Goal: Task Accomplishment & Management: Use online tool/utility

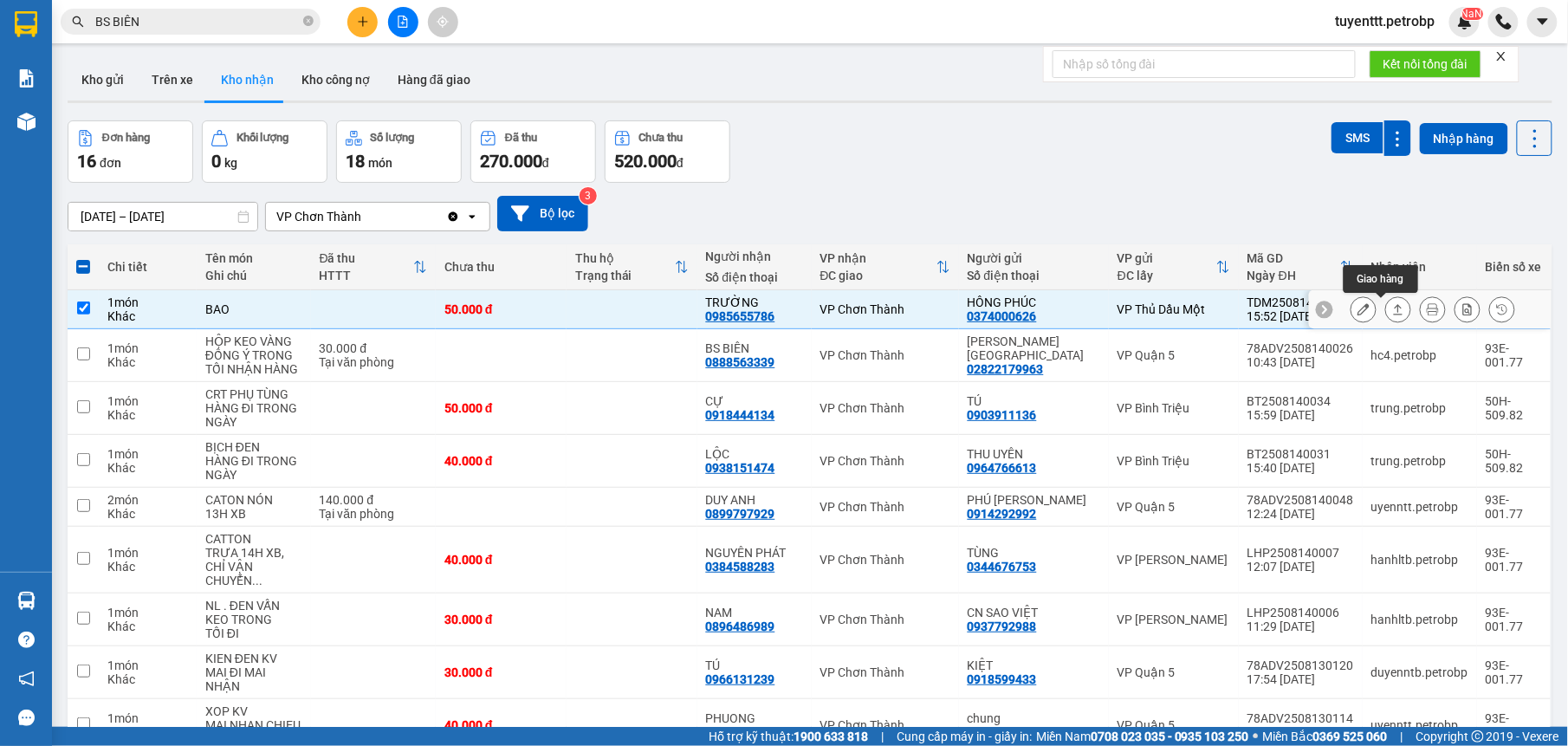
click at [1394, 309] on icon at bounding box center [1398, 309] width 10 height 11
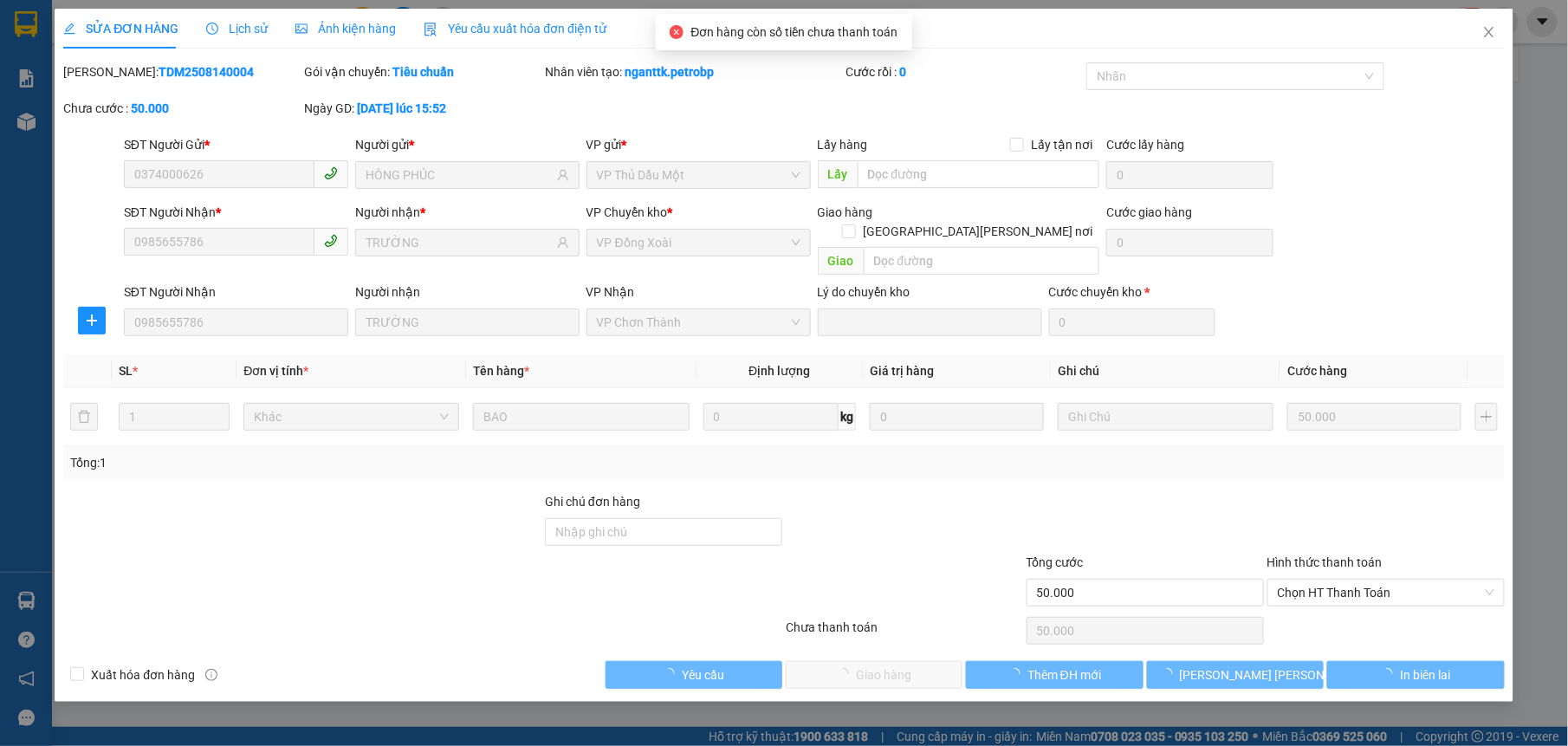
type input "0374000626"
type input "HÔNG PHÚC"
type input "0985655786"
type input "TRƯỜNG"
type input "50.000"
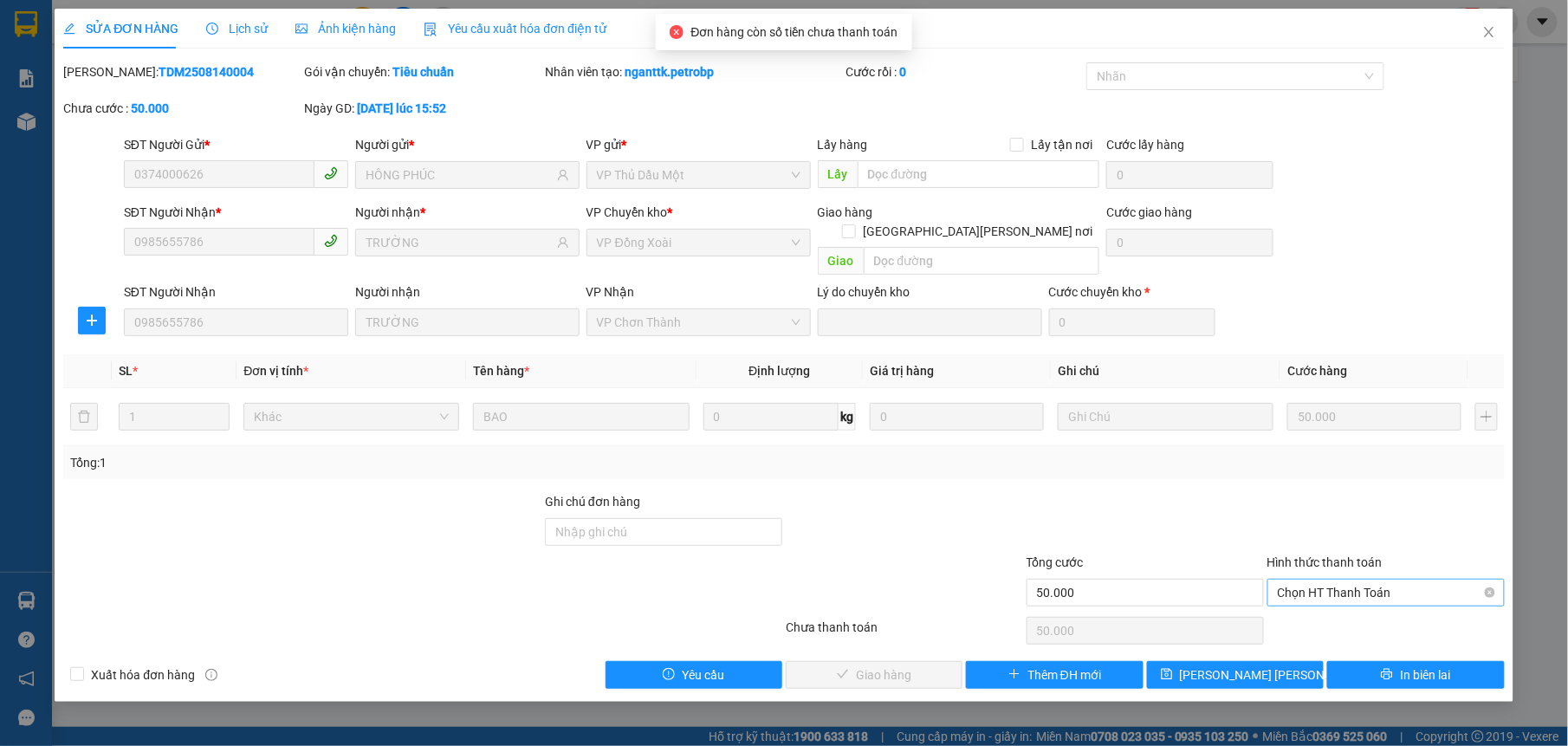
click at [1300, 579] on span "Chọn HT Thanh Toán" at bounding box center [1386, 592] width 217 height 26
click at [1317, 607] on div "Tại văn phòng" at bounding box center [1386, 609] width 217 height 19
type input "0"
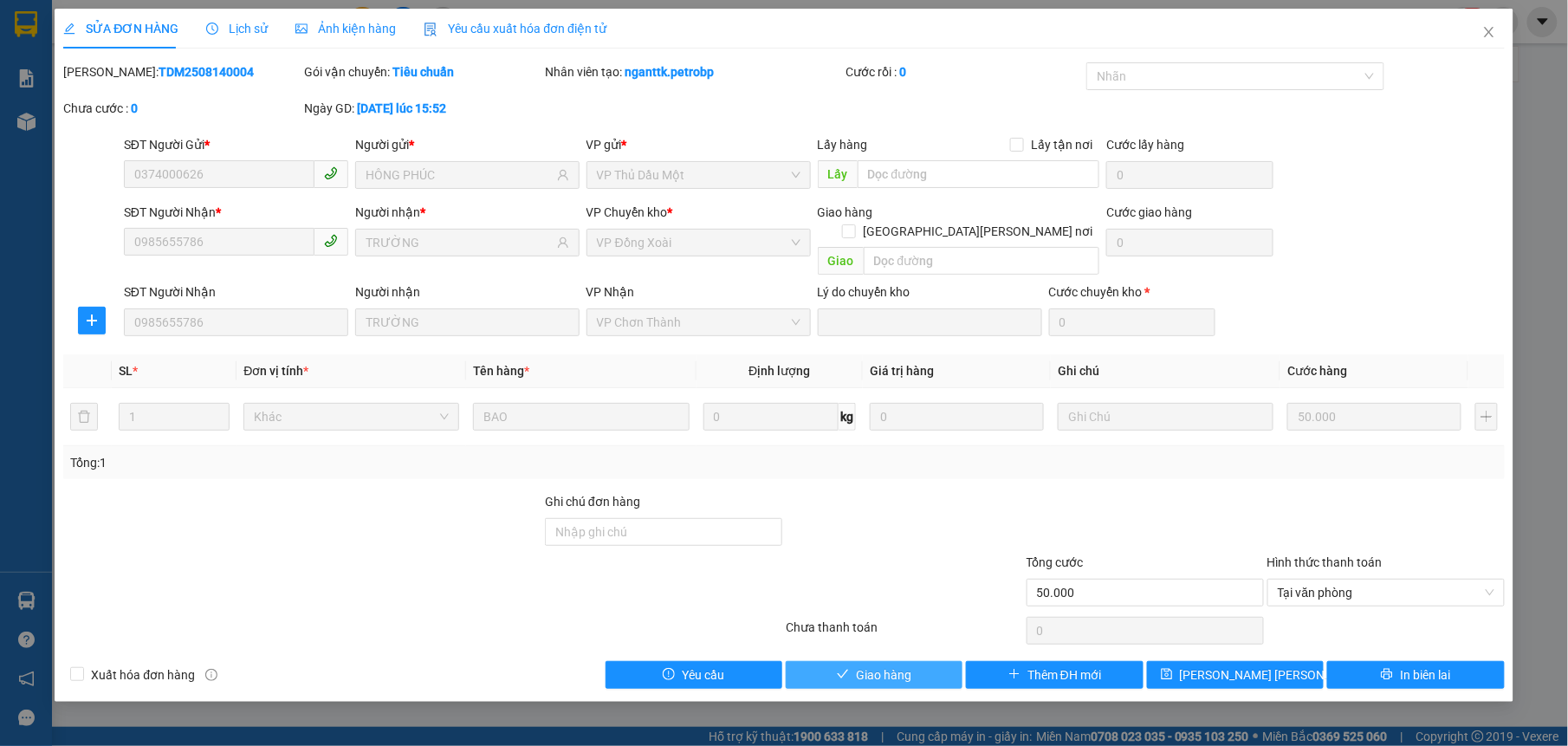
click at [913, 666] on button "Giao hàng" at bounding box center [874, 674] width 177 height 28
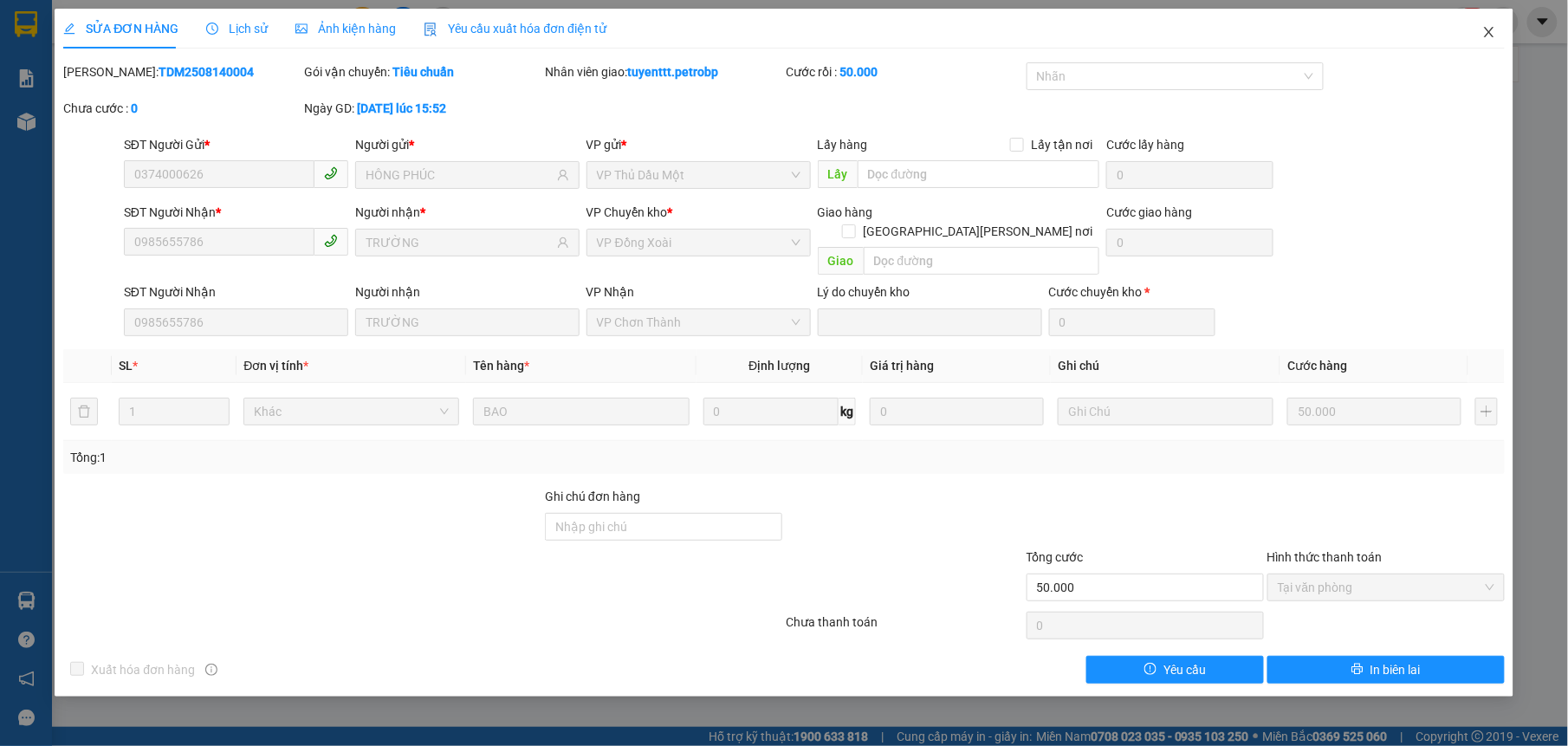
click at [1484, 29] on icon "close" at bounding box center [1488, 32] width 10 height 11
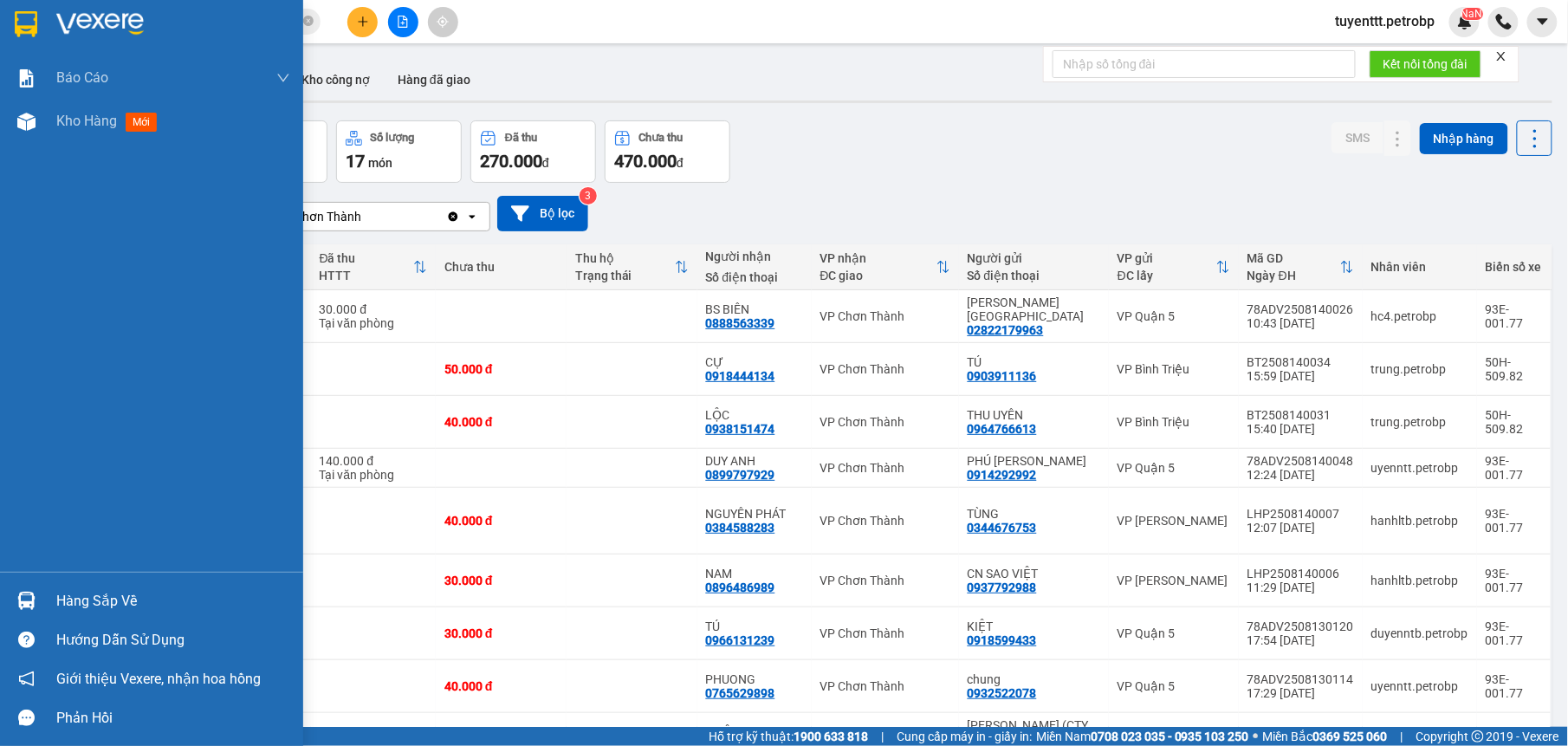
click at [74, 594] on div "Hàng sắp về" at bounding box center [172, 601] width 234 height 26
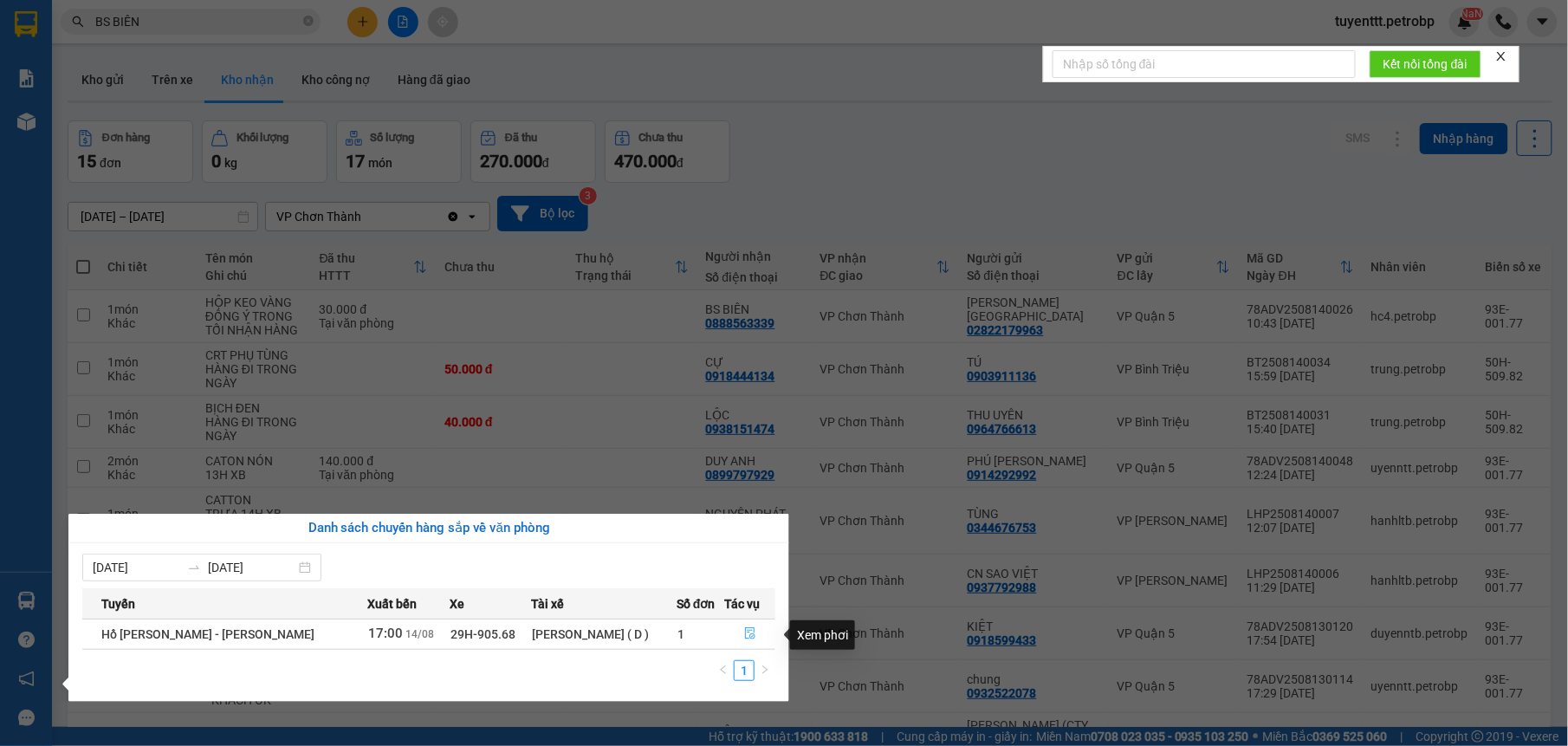
click at [746, 644] on button "button" at bounding box center [750, 633] width 50 height 28
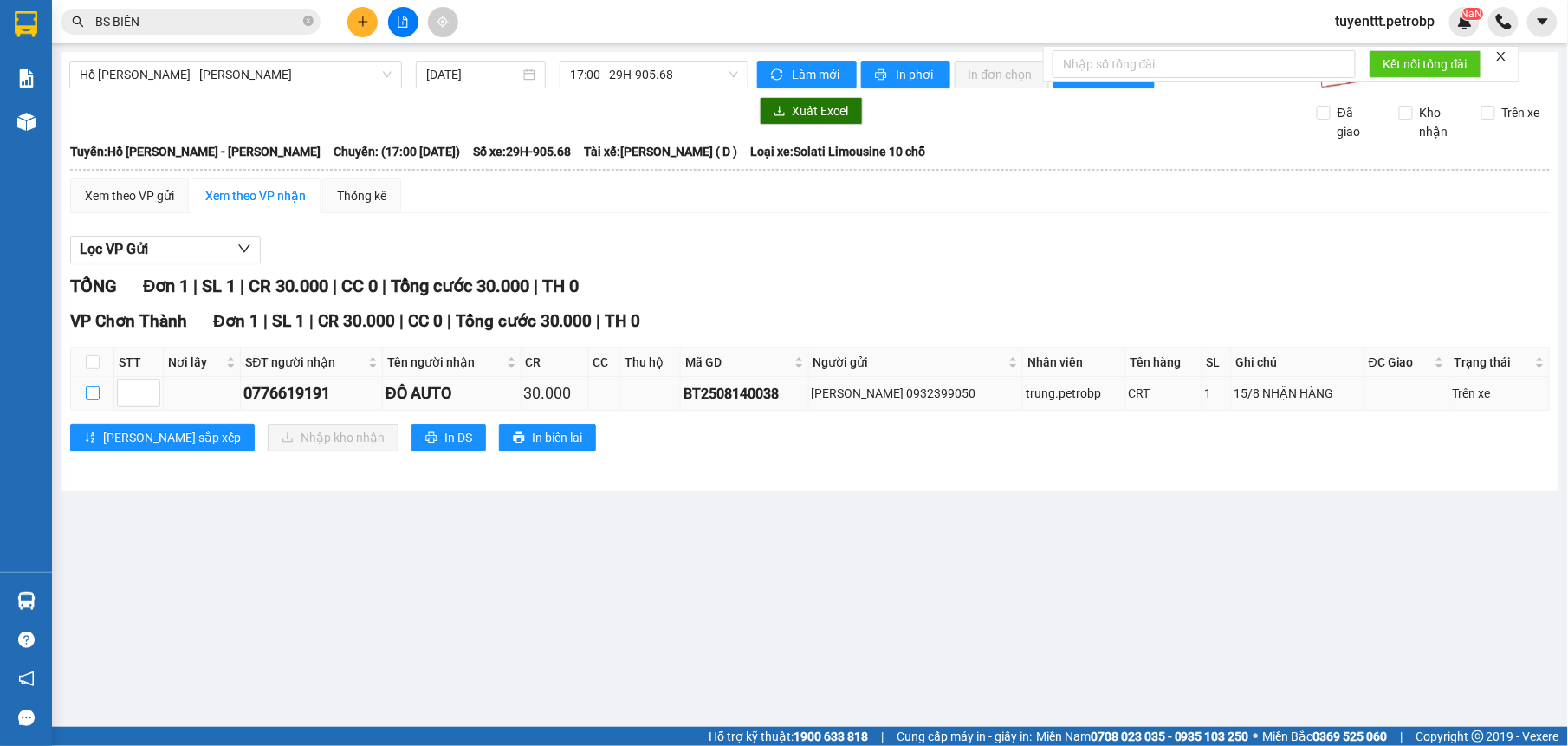
click at [91, 393] on input "checkbox" at bounding box center [92, 392] width 14 height 14
checkbox input "true"
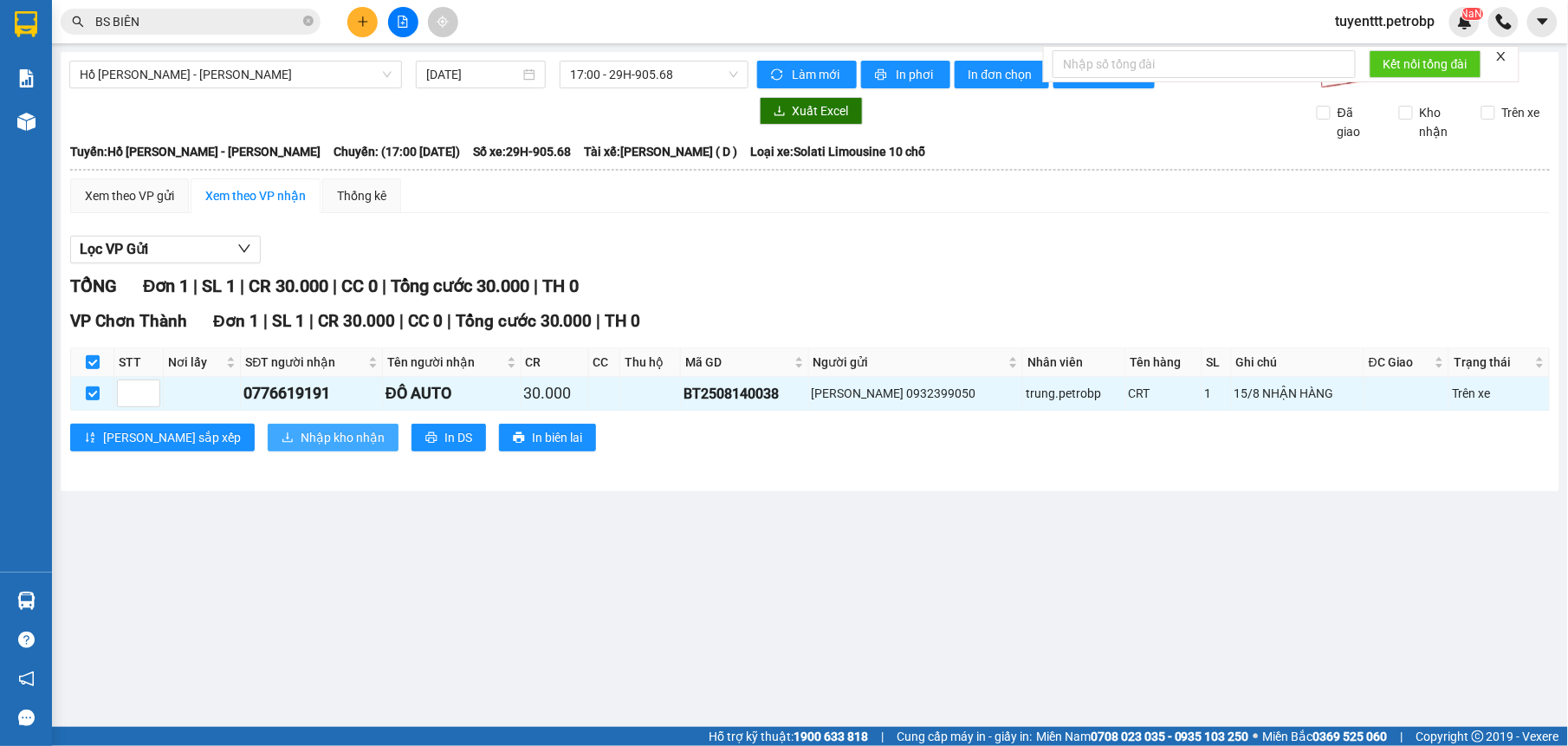
click at [300, 447] on span "Nhập kho nhận" at bounding box center [342, 437] width 84 height 19
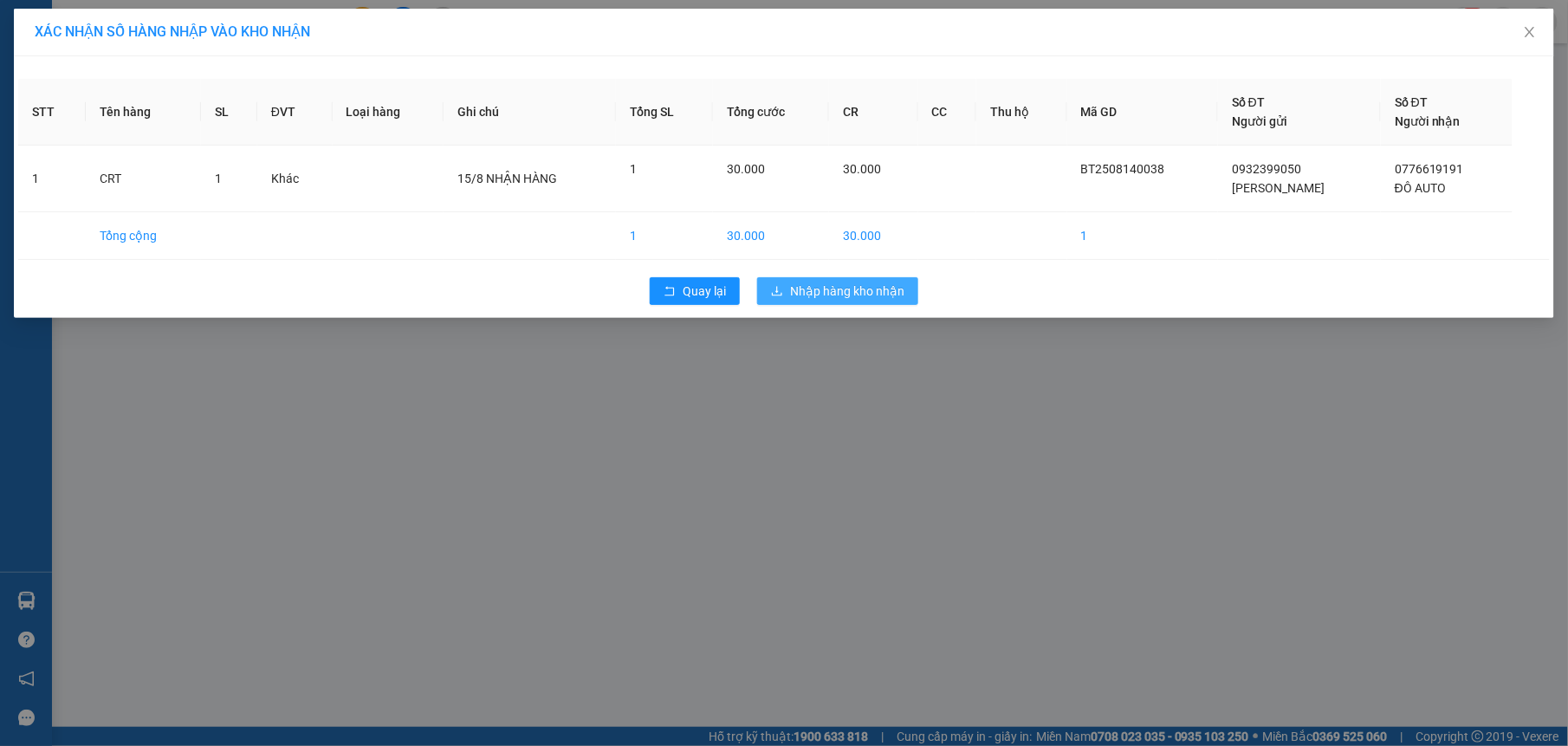
click at [857, 295] on span "Nhập hàng kho nhận" at bounding box center [847, 290] width 115 height 19
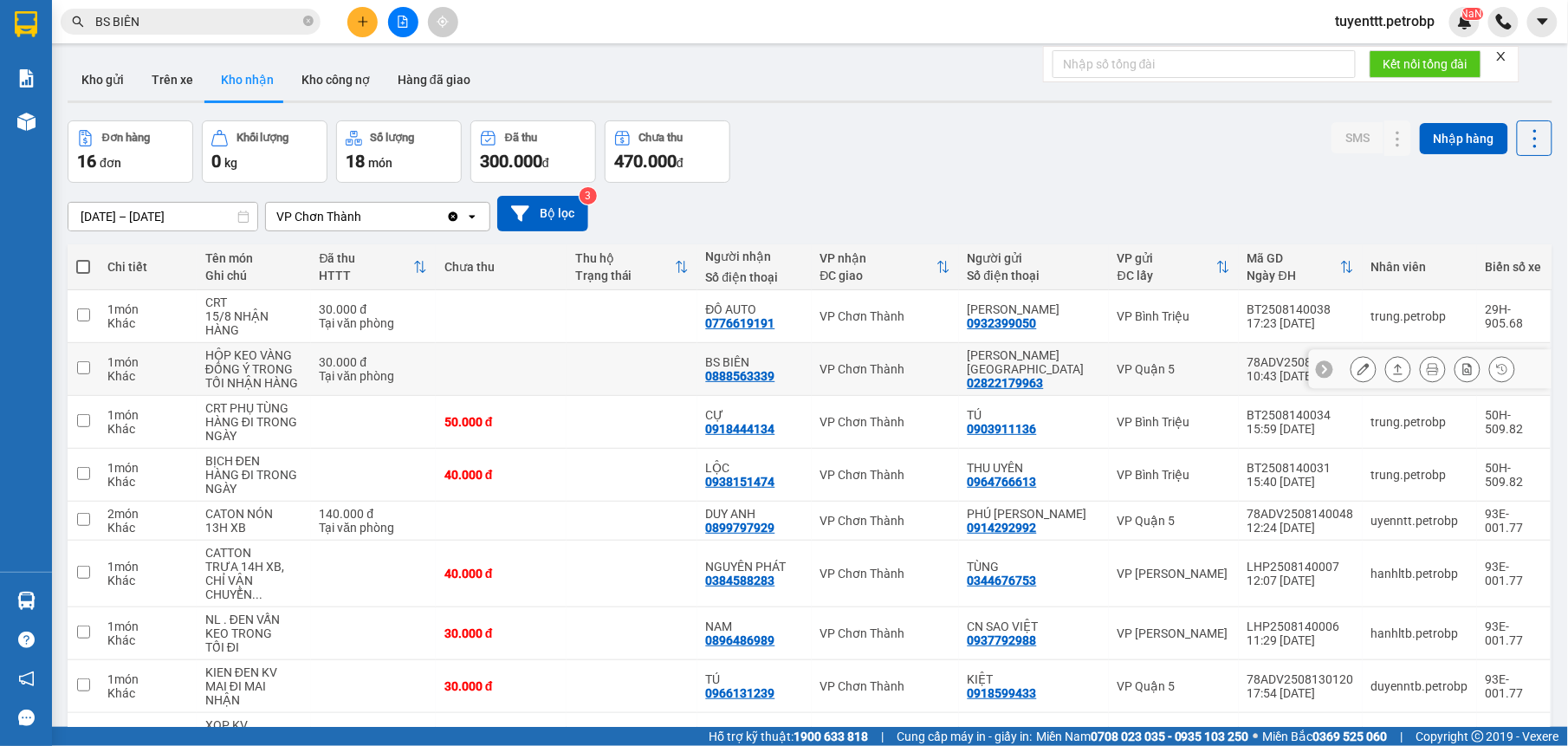
click at [520, 360] on td at bounding box center [501, 369] width 131 height 53
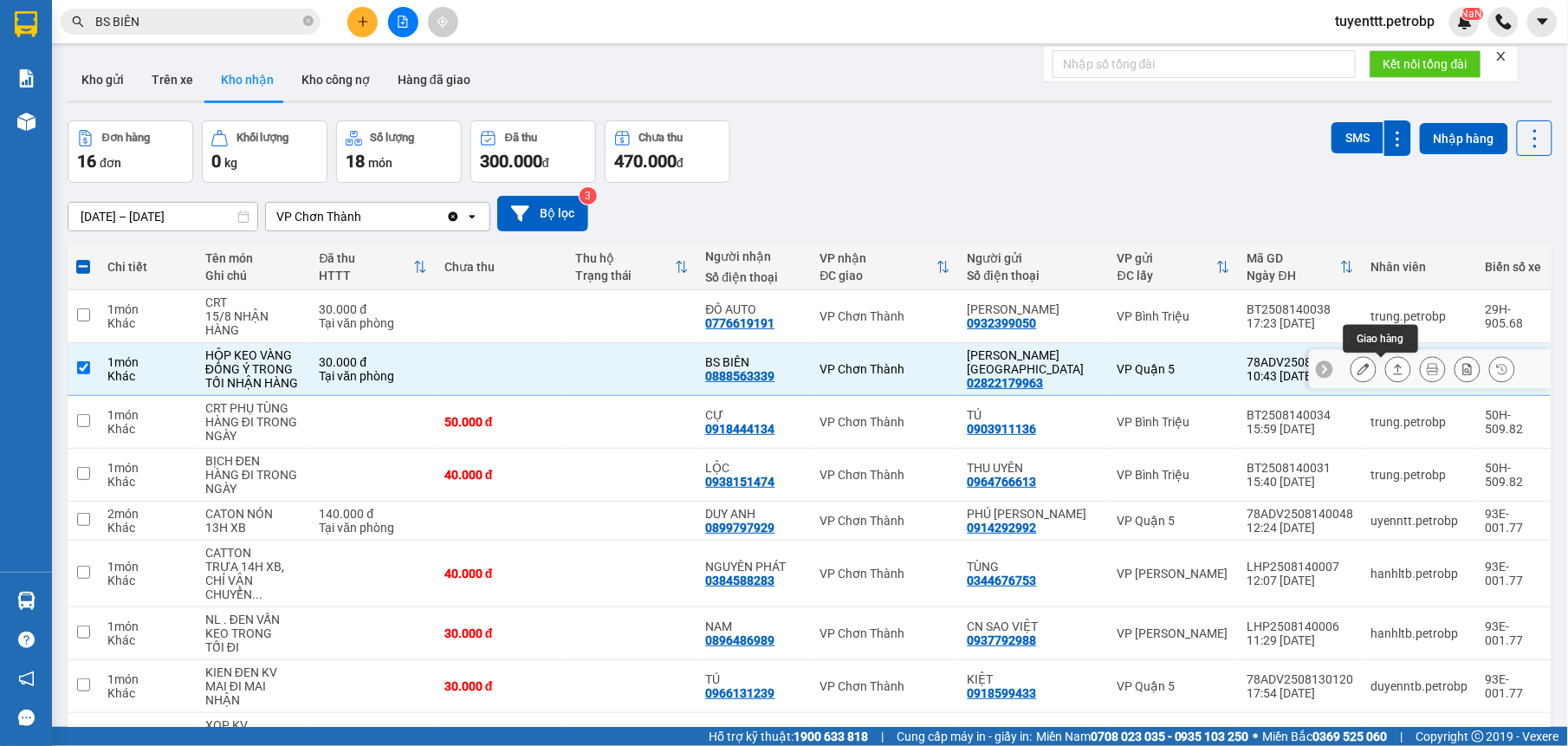
click at [1392, 364] on icon at bounding box center [1397, 368] width 12 height 12
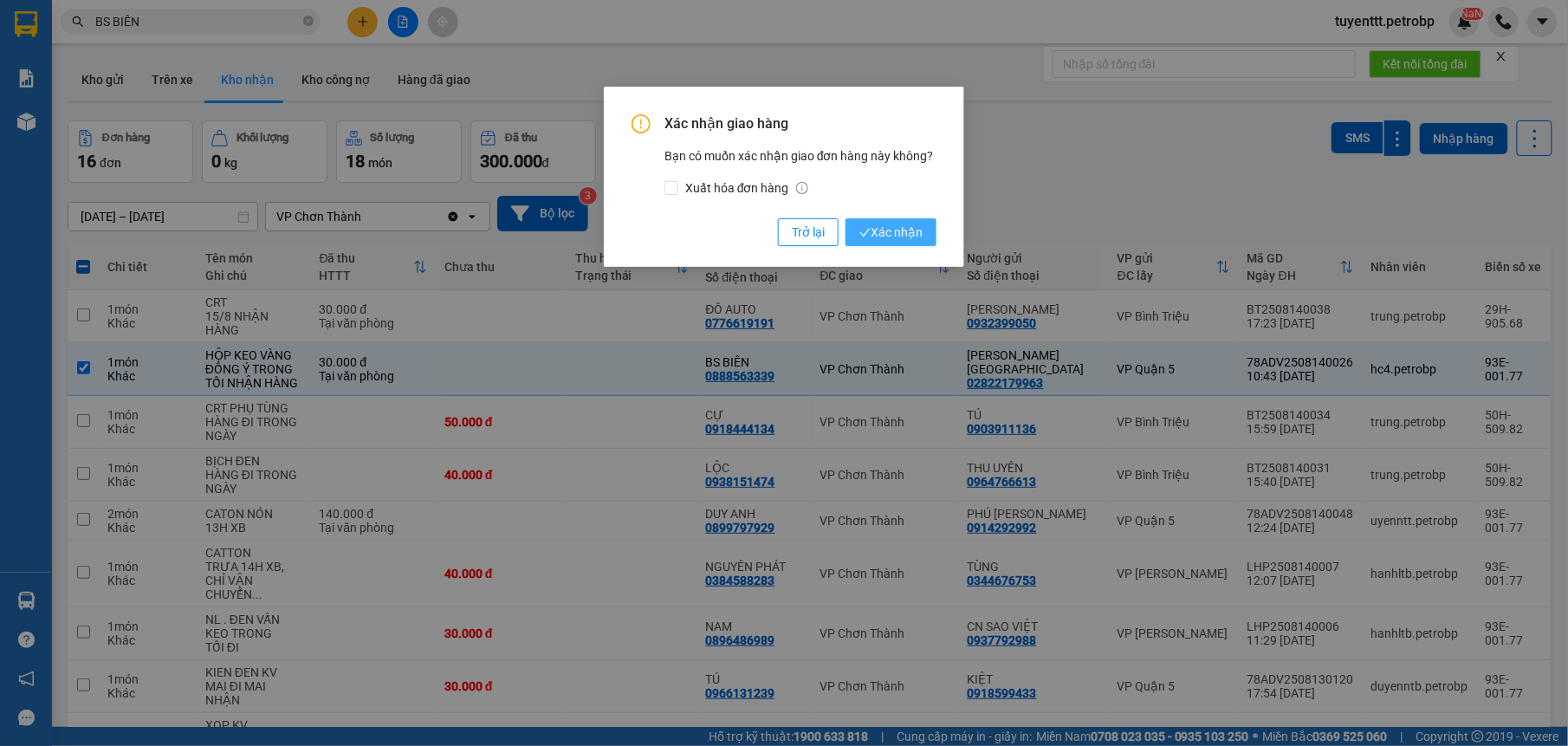
click at [873, 232] on span "Xác nhận" at bounding box center [890, 232] width 63 height 19
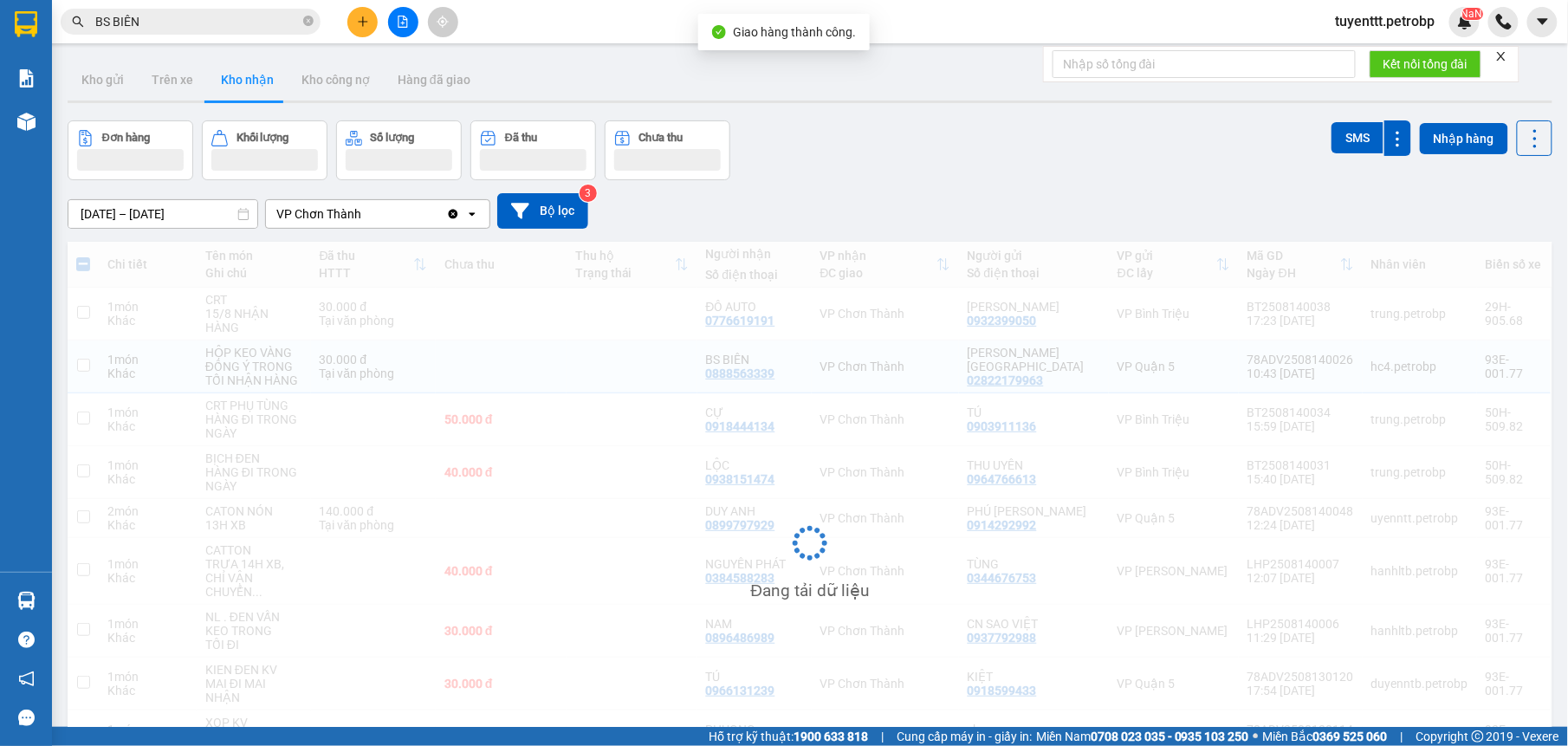
checkbox input "false"
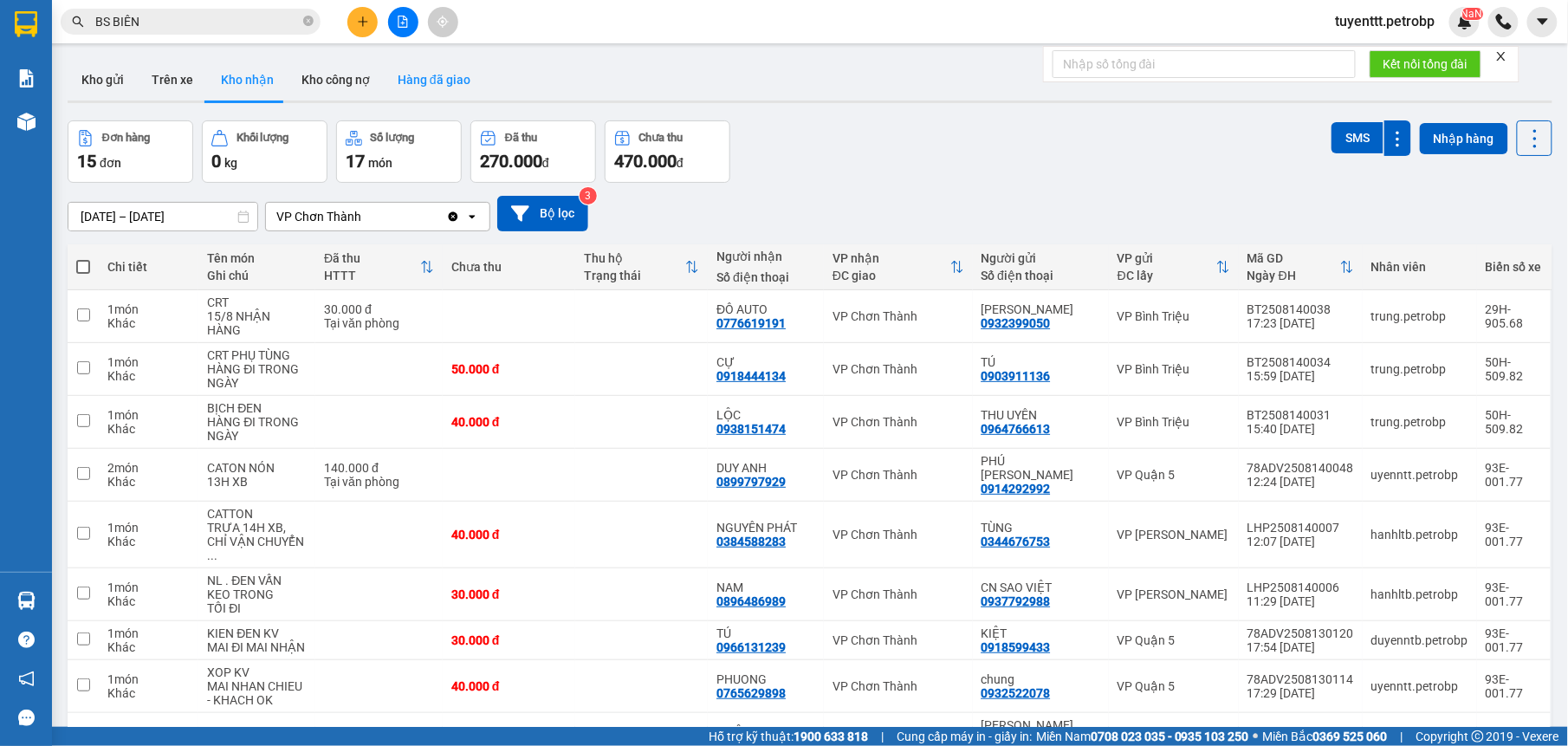
click at [416, 75] on button "Hàng đã giao" at bounding box center [433, 79] width 100 height 41
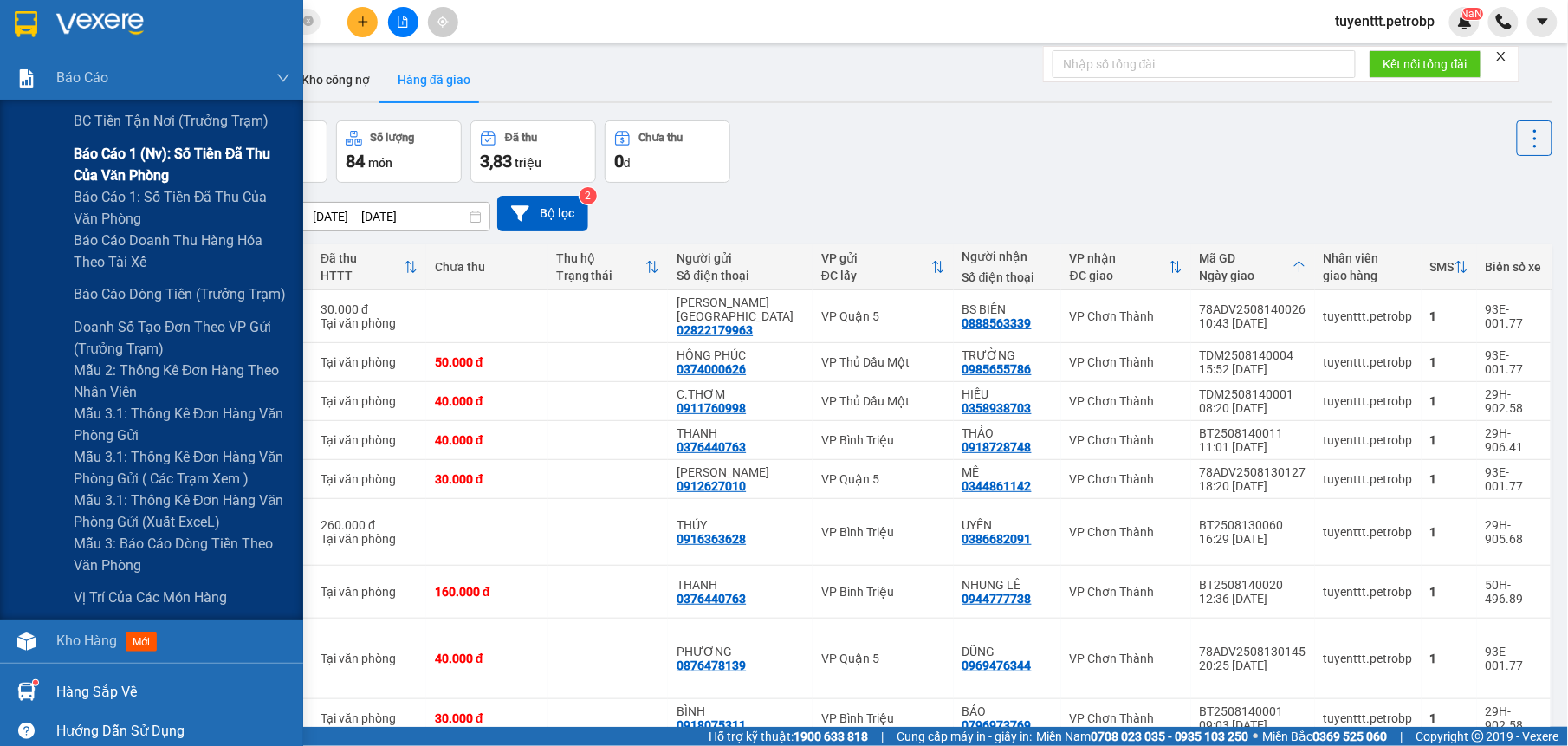
click at [109, 147] on span "Báo cáo 1 (nv): Số tiền đã thu của văn phòng" at bounding box center [182, 164] width 217 height 43
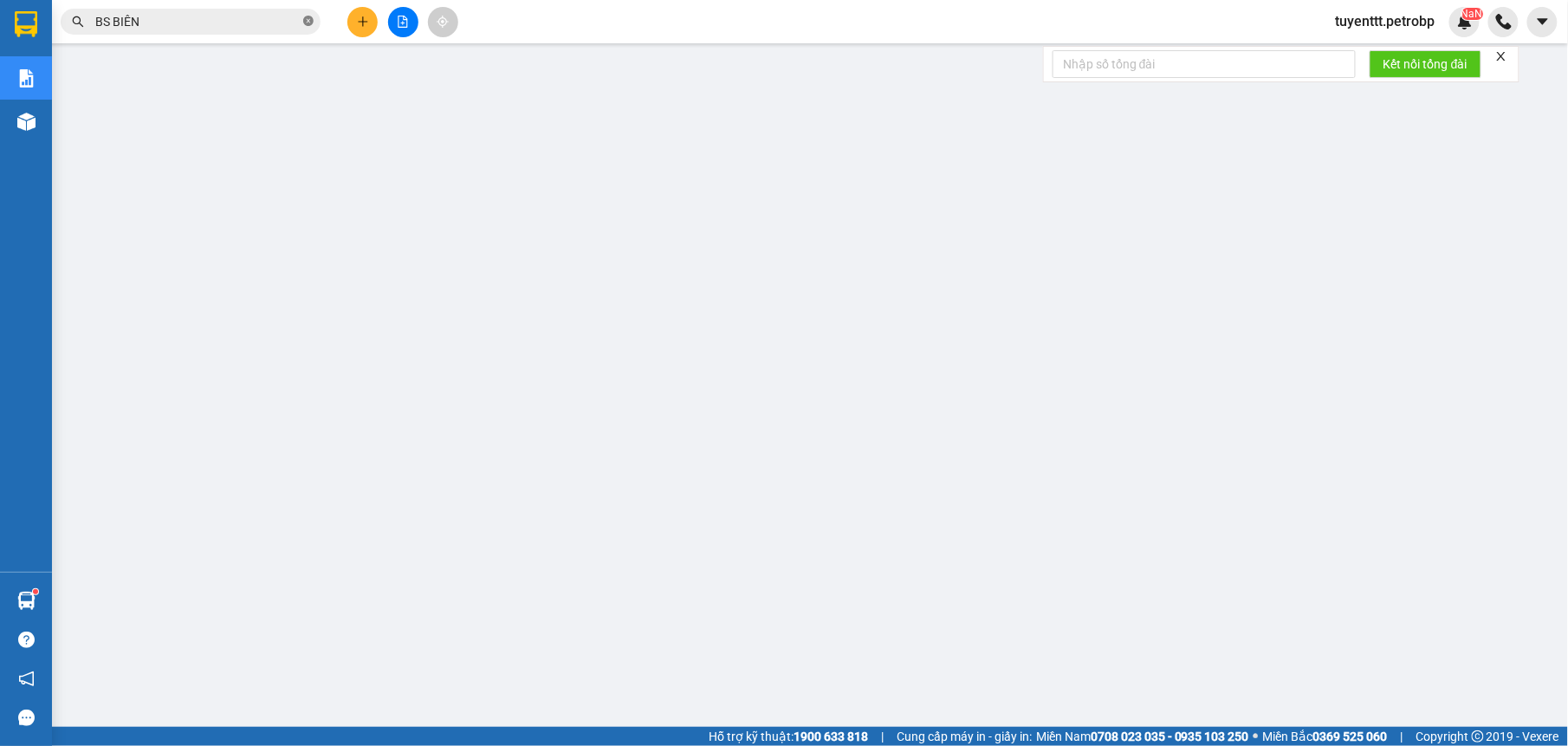
click at [309, 25] on icon "close-circle" at bounding box center [309, 21] width 11 height 11
paste input "78ADV2508130020"
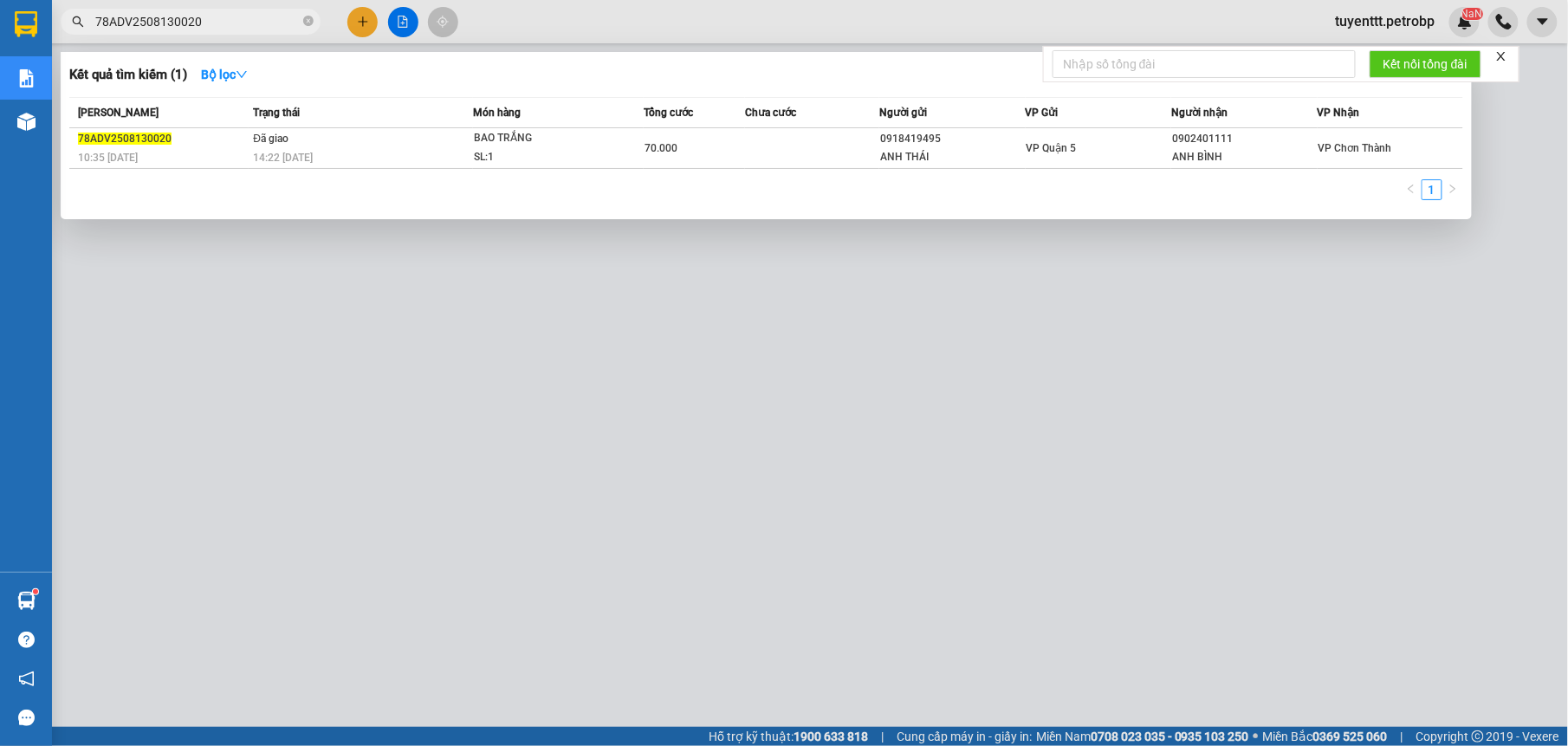
type input "78ADV2508130020"
click at [402, 554] on div at bounding box center [784, 373] width 1568 height 746
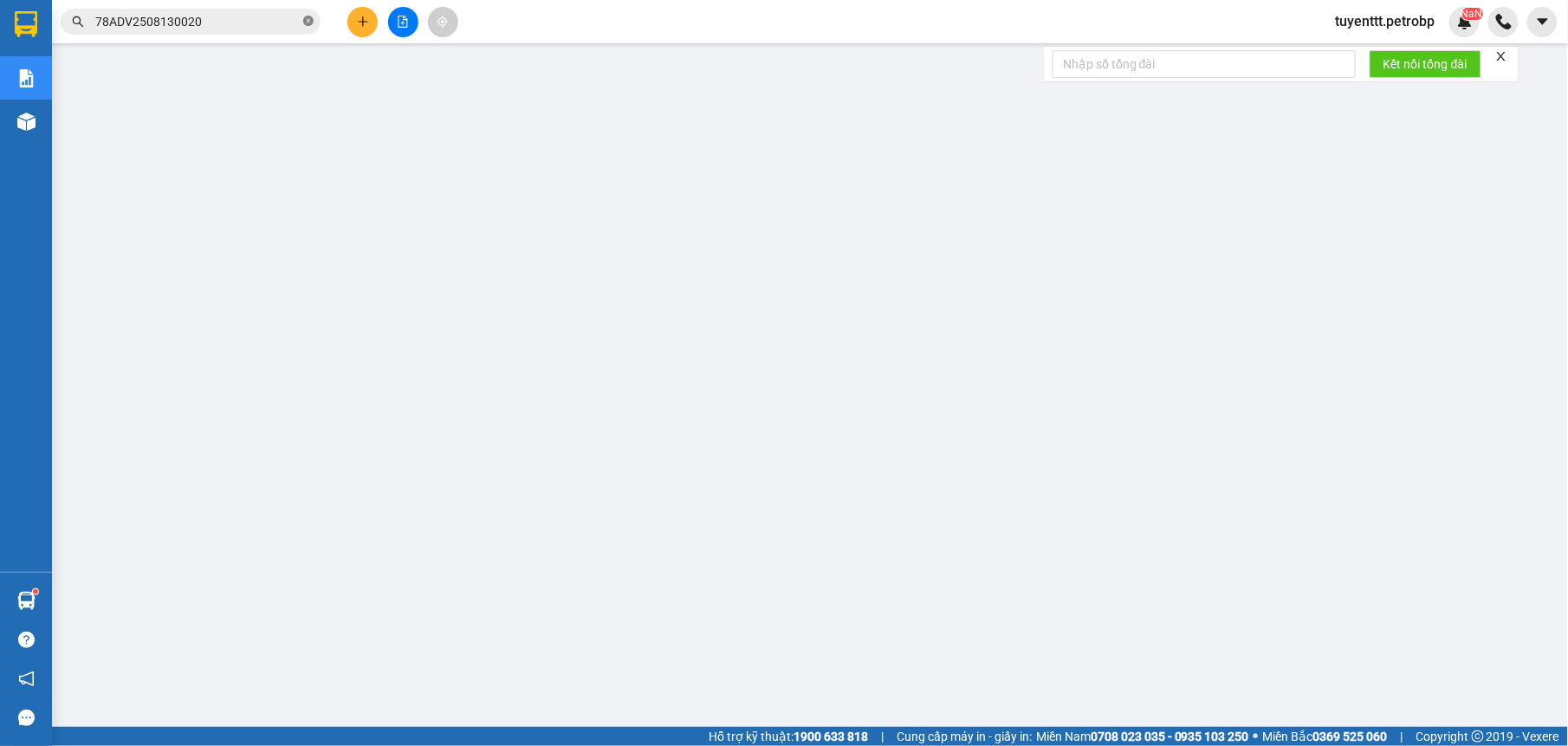
click at [309, 19] on icon "close-circle" at bounding box center [309, 21] width 11 height 11
paste input "78ADV2508130109"
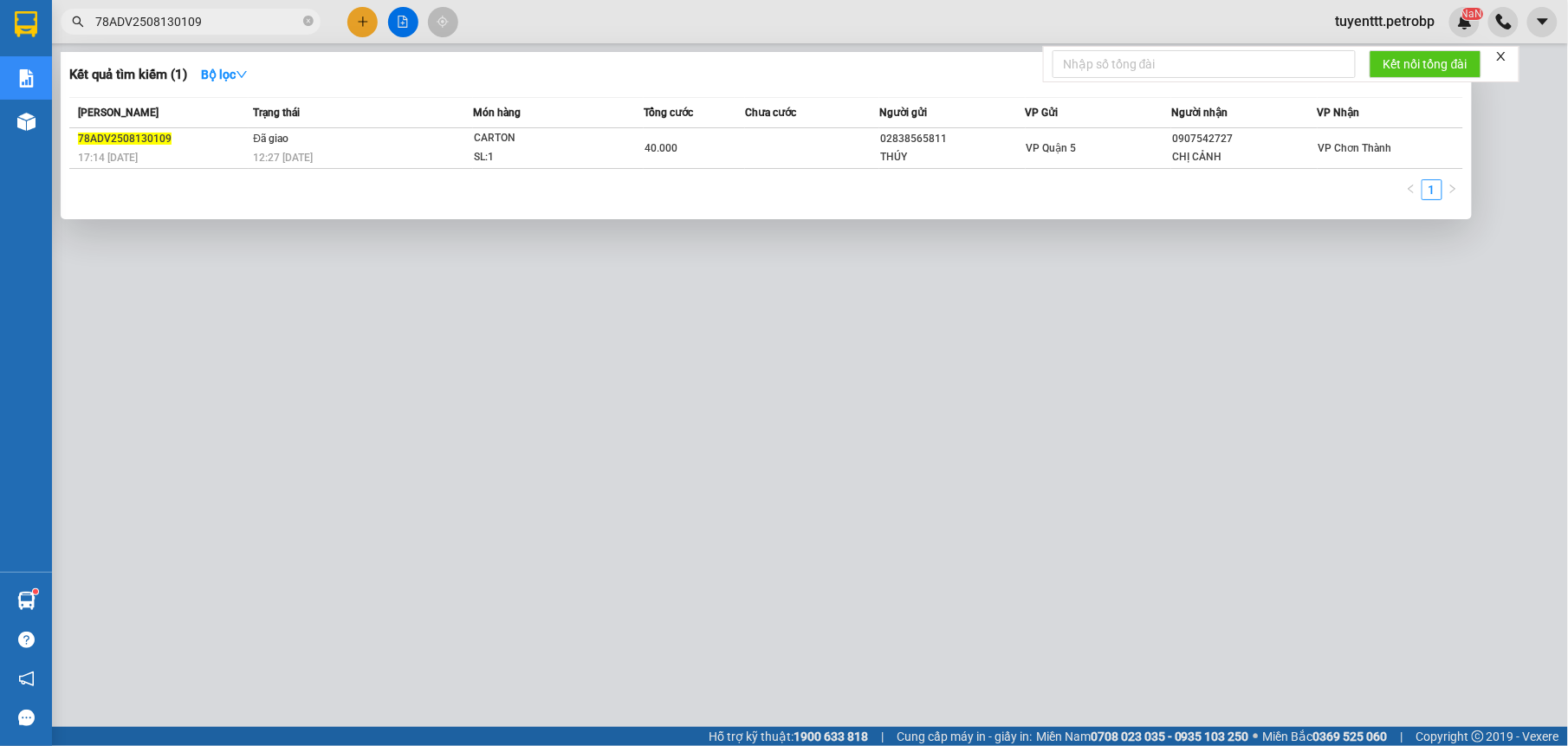
type input "78ADV2508130109"
click at [707, 691] on div at bounding box center [784, 373] width 1568 height 746
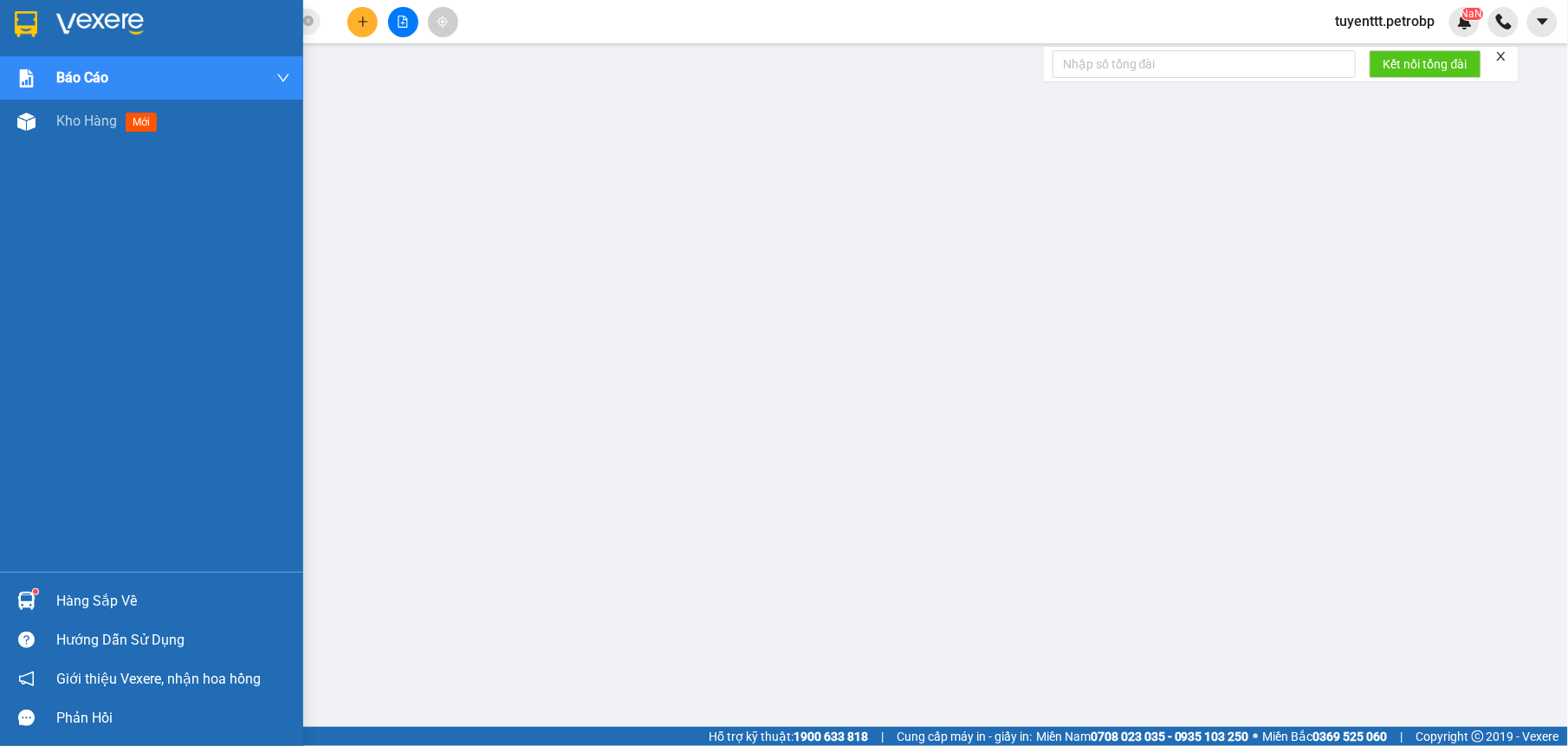
click at [42, 600] on div "Hàng sắp về" at bounding box center [152, 600] width 303 height 39
click at [32, 126] on img at bounding box center [26, 122] width 18 height 18
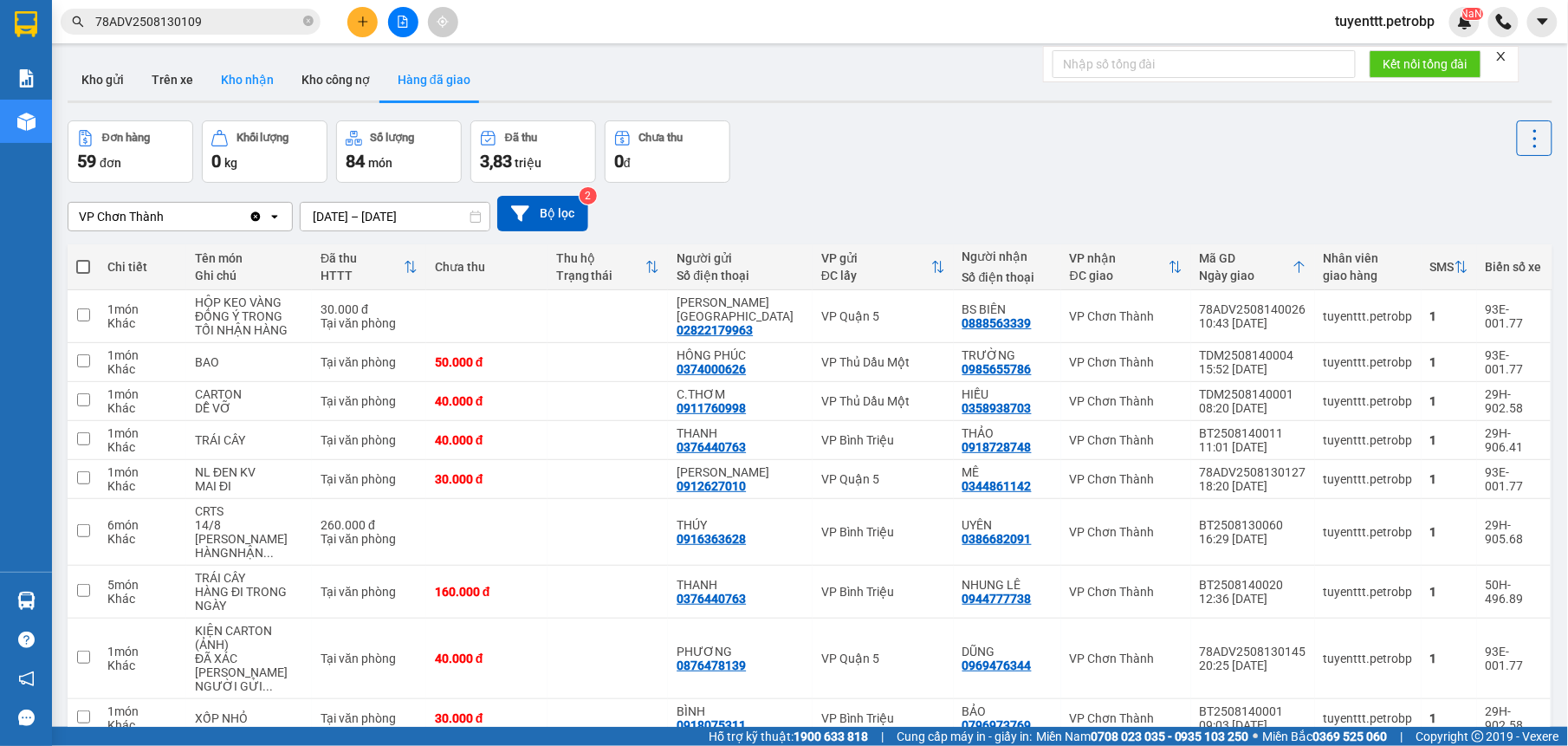
click at [254, 84] on button "Kho nhận" at bounding box center [246, 79] width 80 height 41
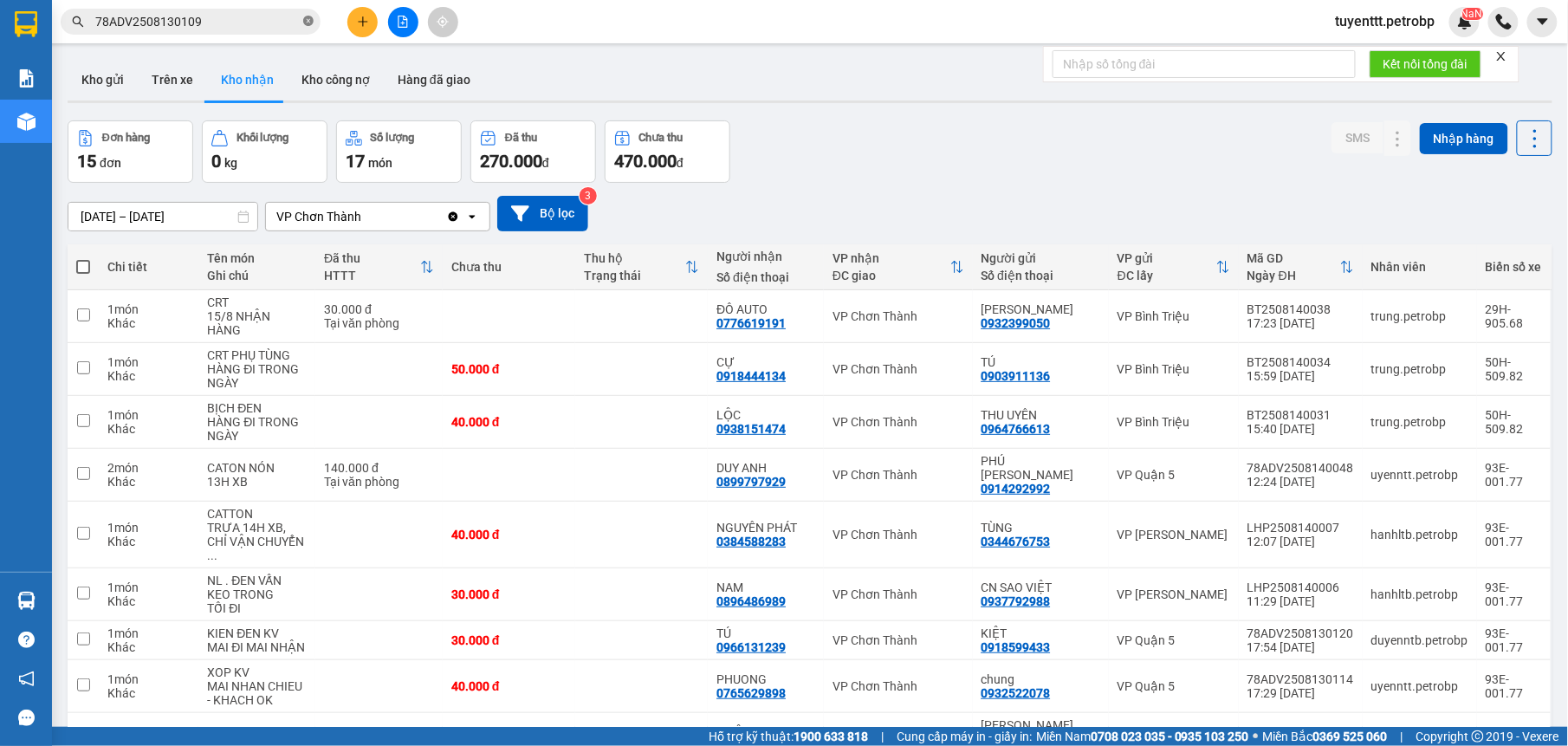
click at [305, 22] on icon "close-circle" at bounding box center [309, 21] width 11 height 11
click at [257, 25] on input "text" at bounding box center [198, 21] width 205 height 19
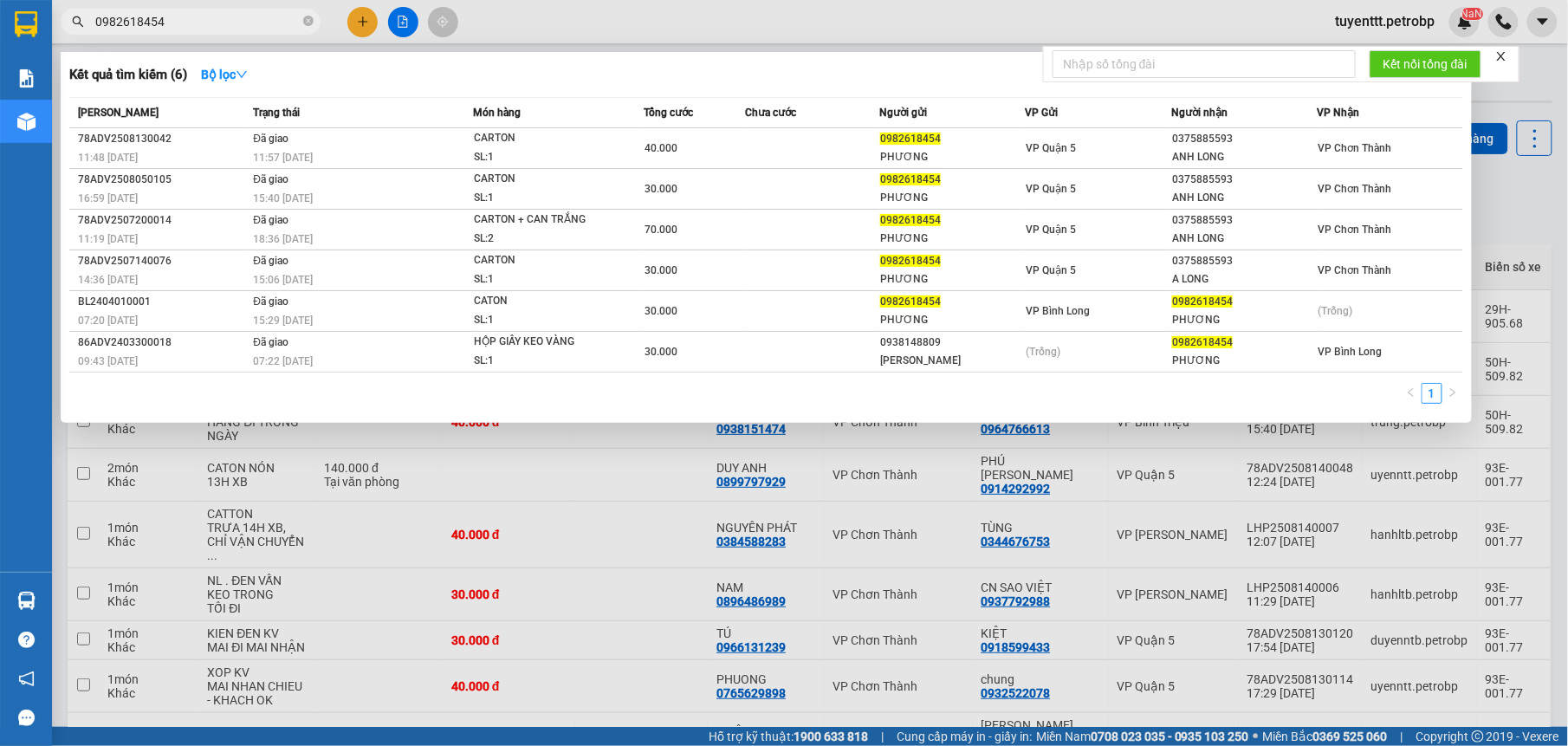
type input "0982618454"
click at [303, 17] on icon "close-circle" at bounding box center [309, 21] width 11 height 11
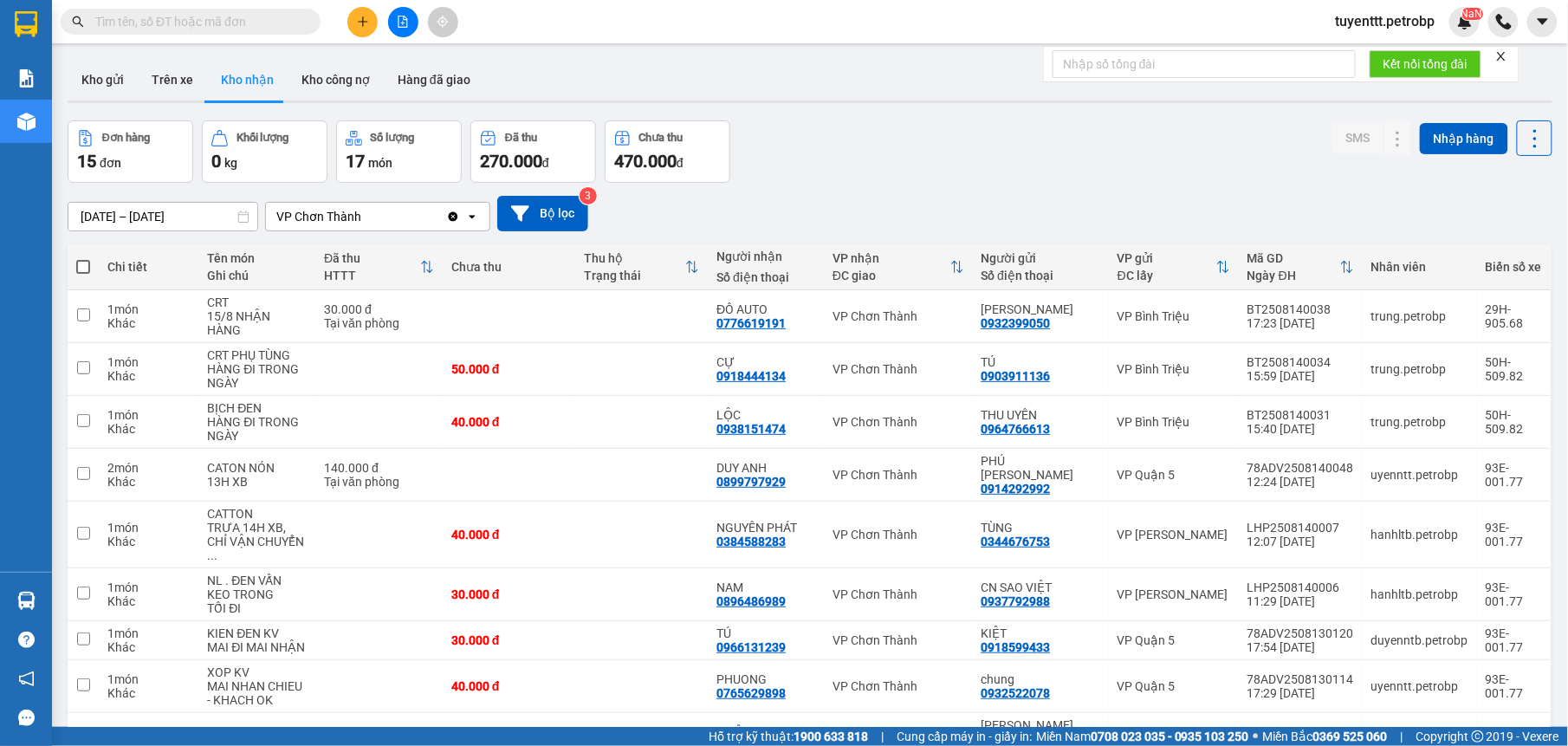
click at [232, 28] on input "text" at bounding box center [198, 21] width 205 height 19
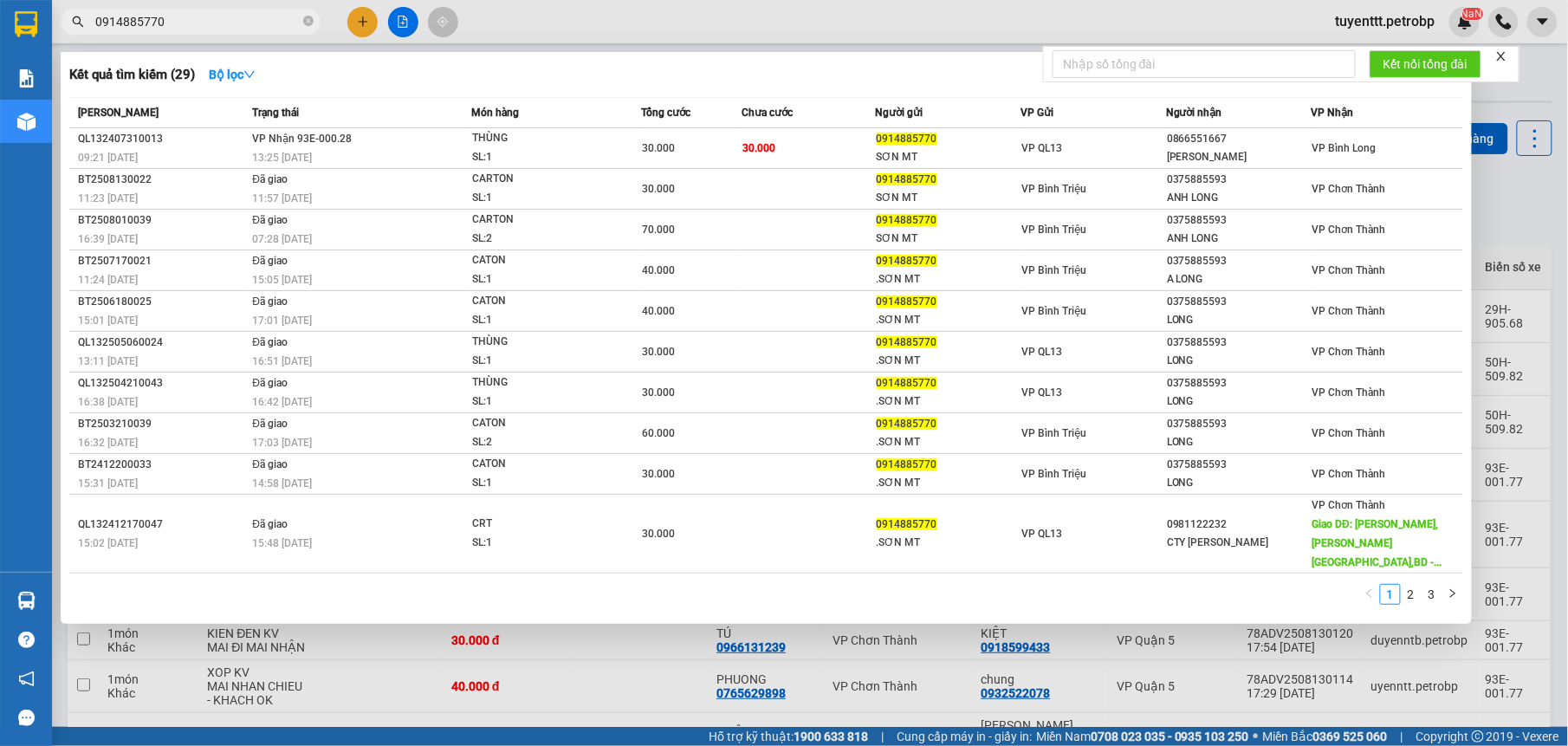
type input "0914885770"
click at [1491, 162] on div at bounding box center [784, 373] width 1568 height 746
click at [233, 12] on input "0914885770" at bounding box center [198, 21] width 205 height 19
click at [1540, 198] on div at bounding box center [784, 373] width 1568 height 746
